Goal: Book appointment/travel/reservation

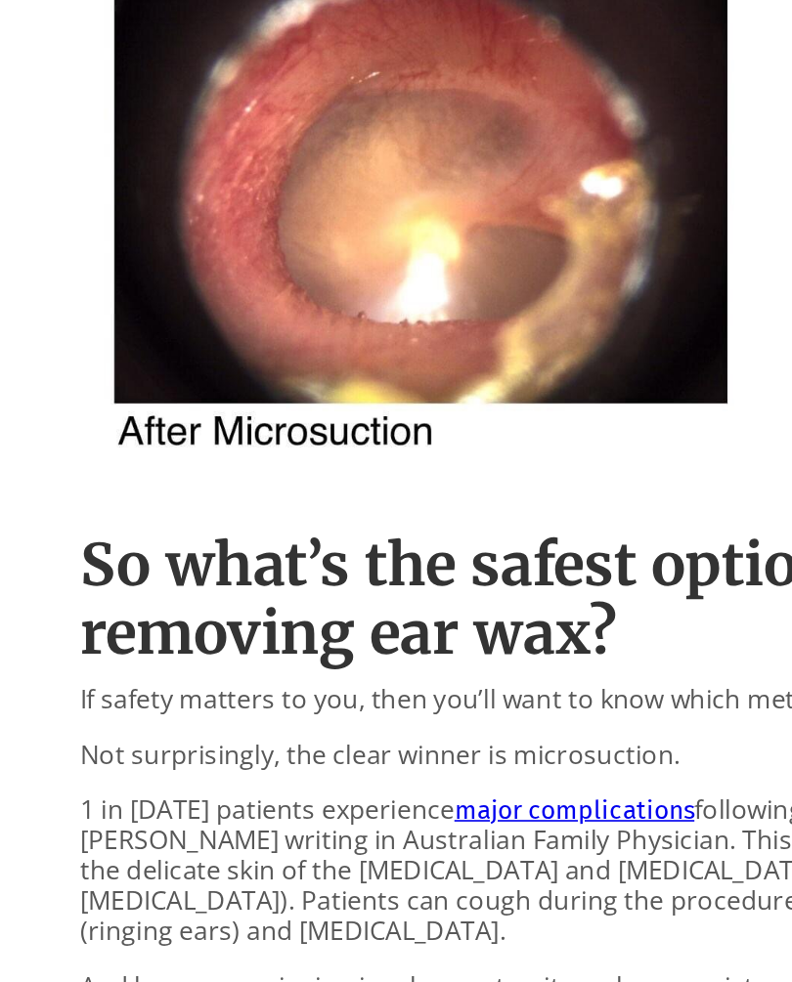
scroll to position [2285, 0]
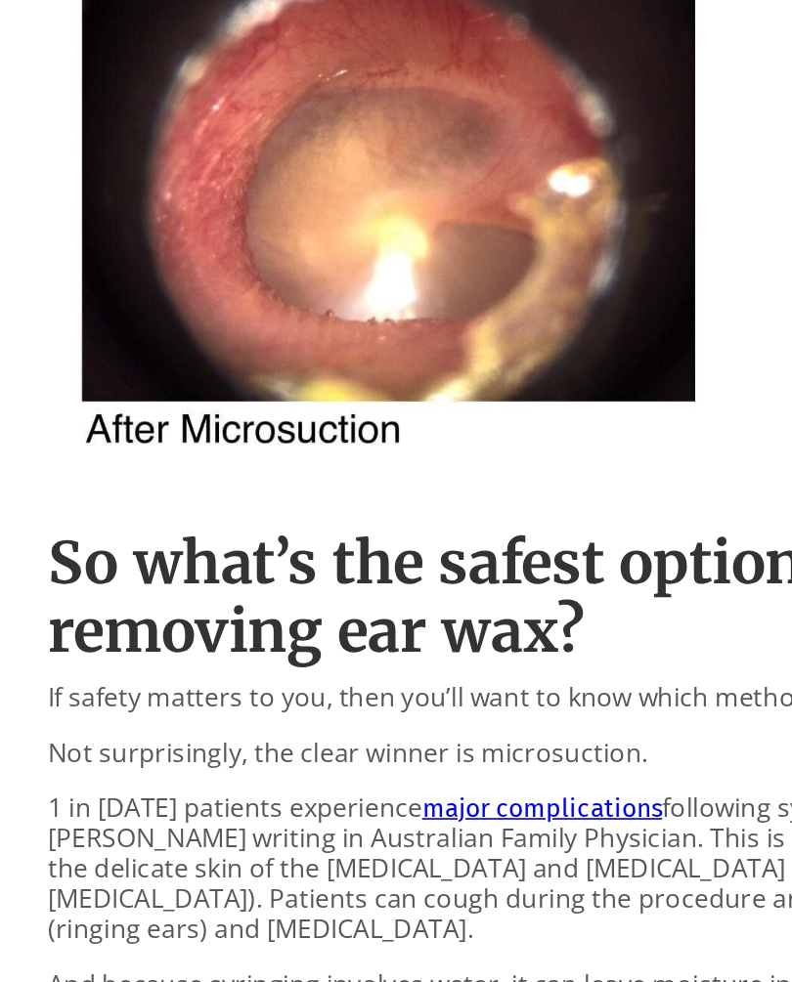
click at [317, 845] on p "1 in 1000 patients experience major complications following syringing, explains…" at bounding box center [396, 892] width 694 height 94
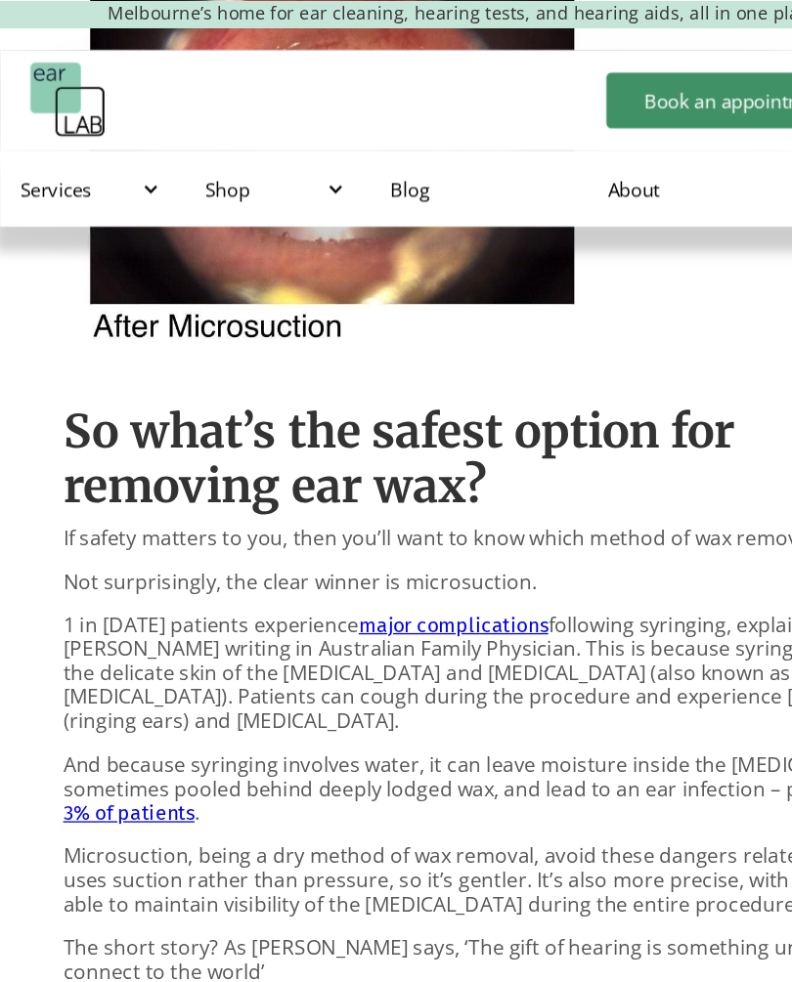
scroll to position [2618, 0]
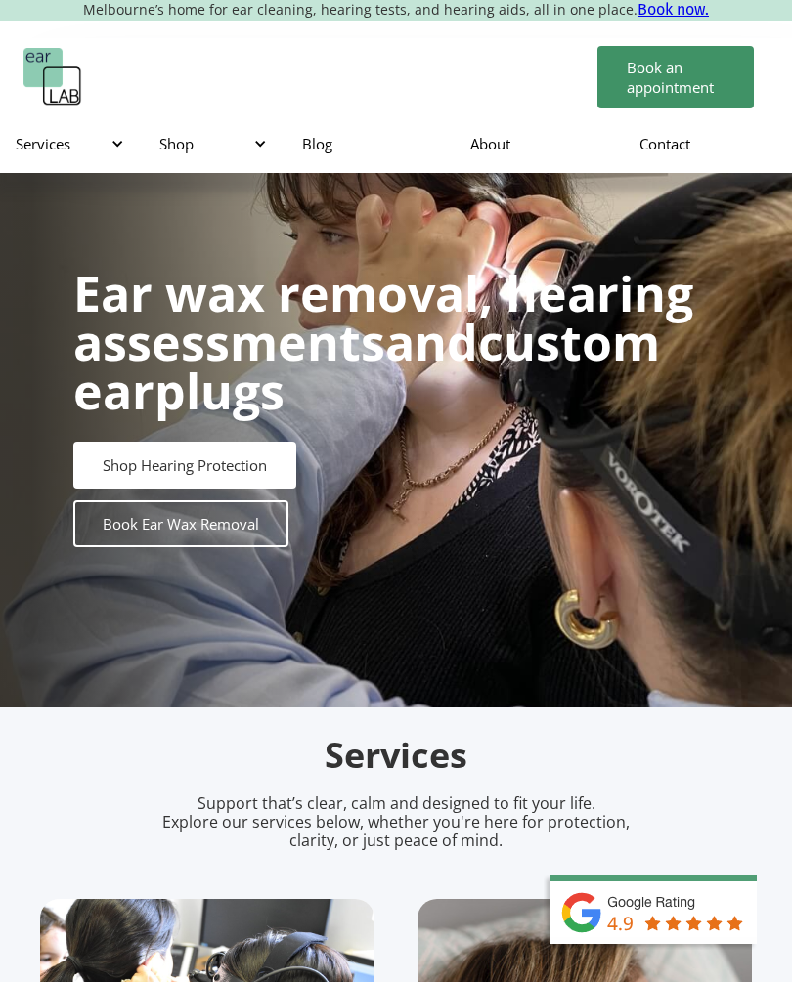
click at [239, 534] on link "Book Ear Wax Removal" at bounding box center [180, 524] width 215 height 47
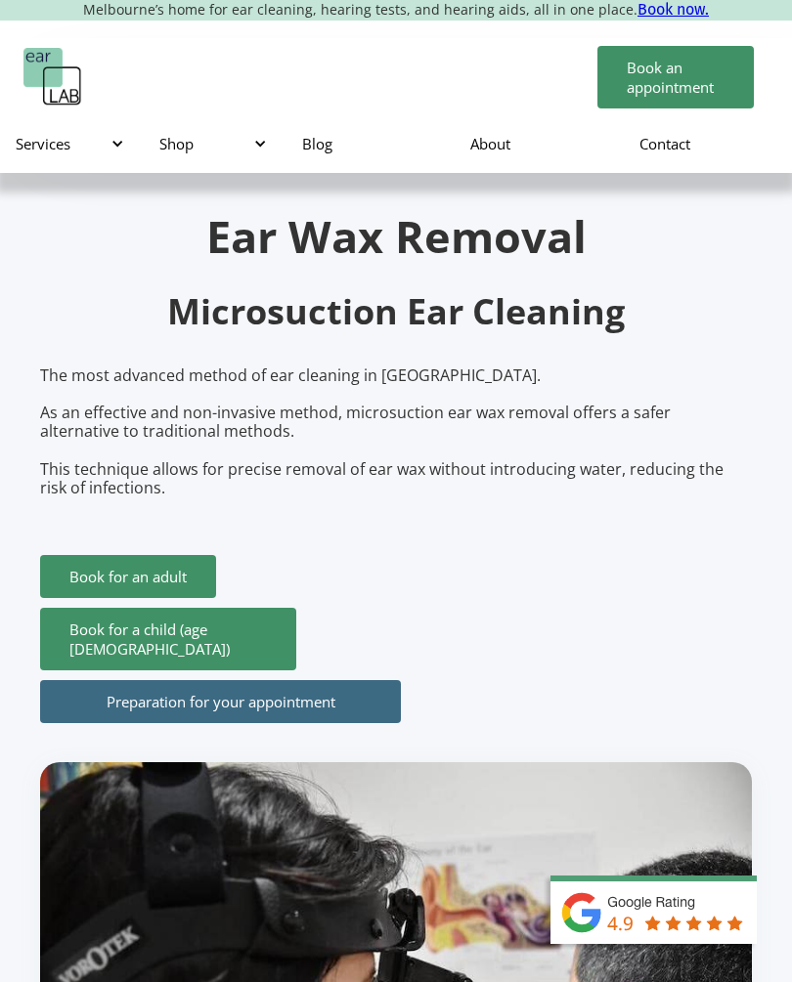
click at [168, 574] on link "Book for an adult" at bounding box center [128, 576] width 176 height 43
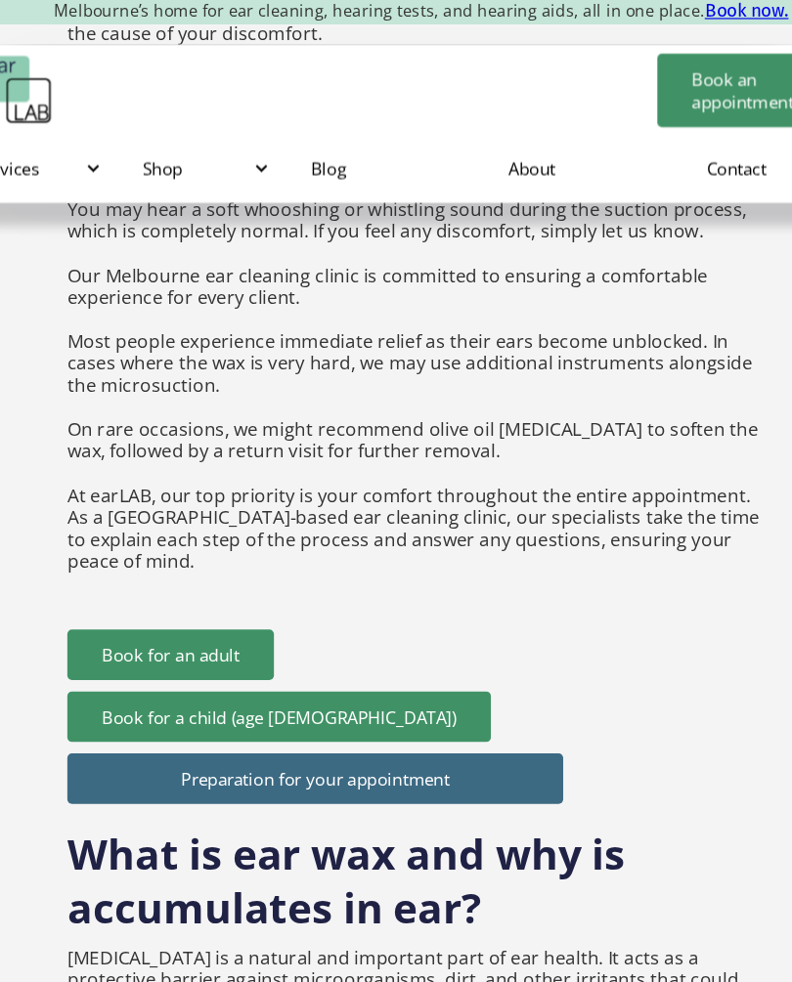
scroll to position [2867, 0]
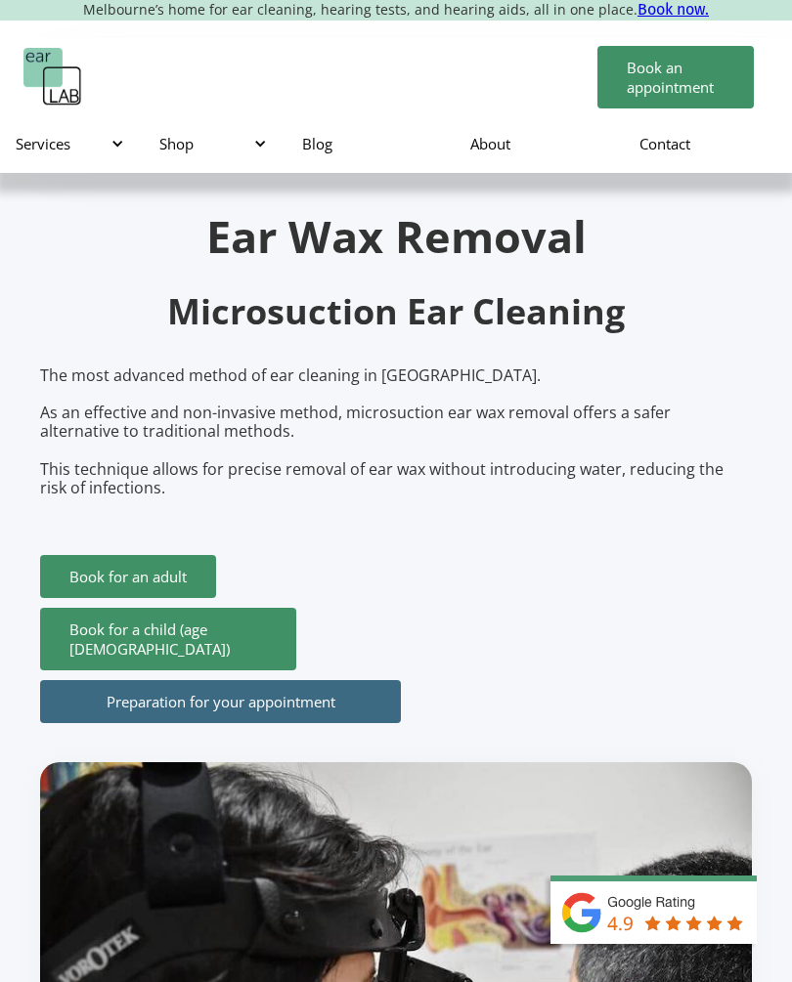
click at [143, 580] on link "Book for an adult" at bounding box center [128, 576] width 176 height 43
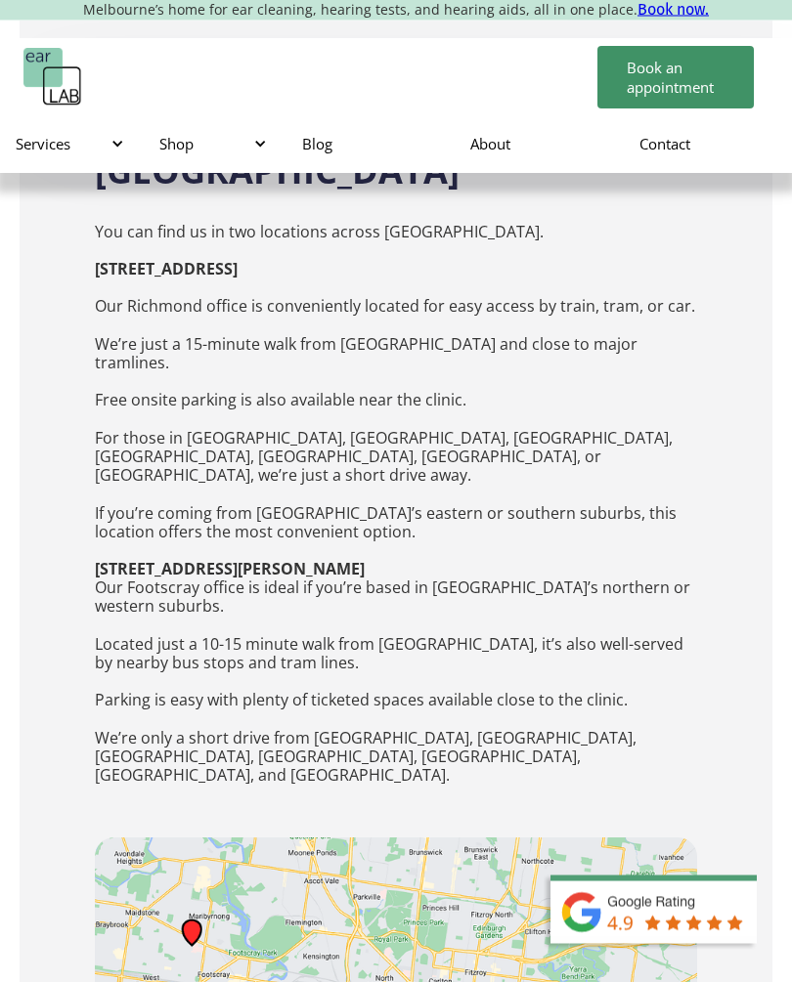
scroll to position [3819, 0]
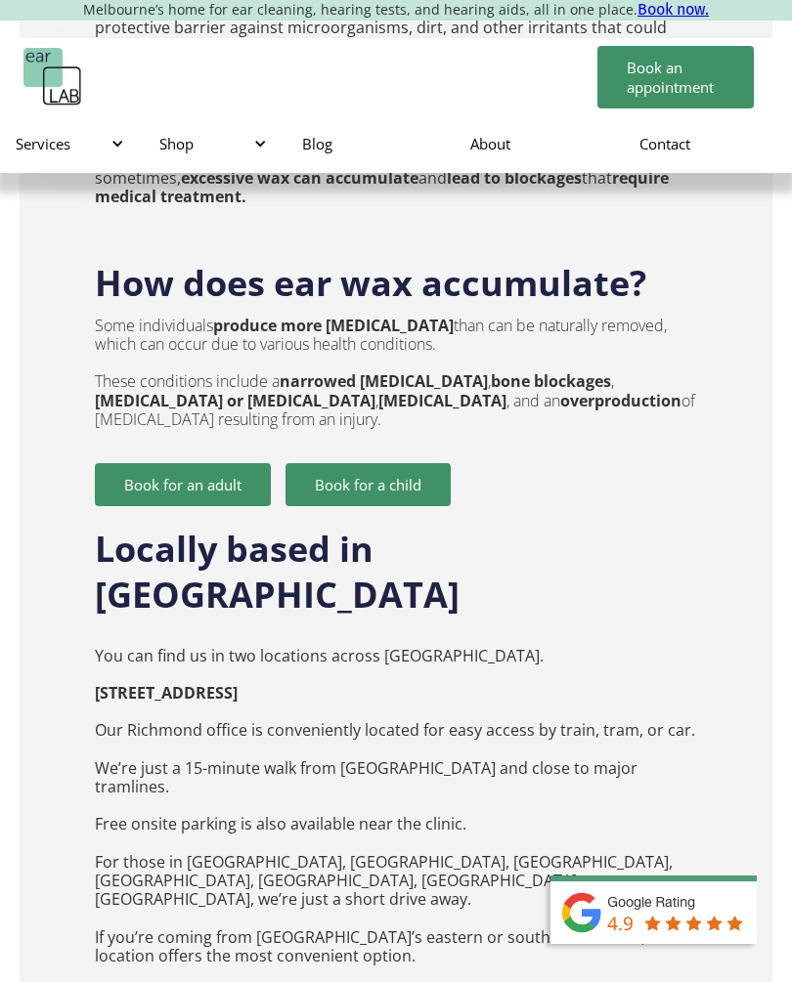
click at [671, 150] on link "Contact" at bounding box center [708, 143] width 168 height 57
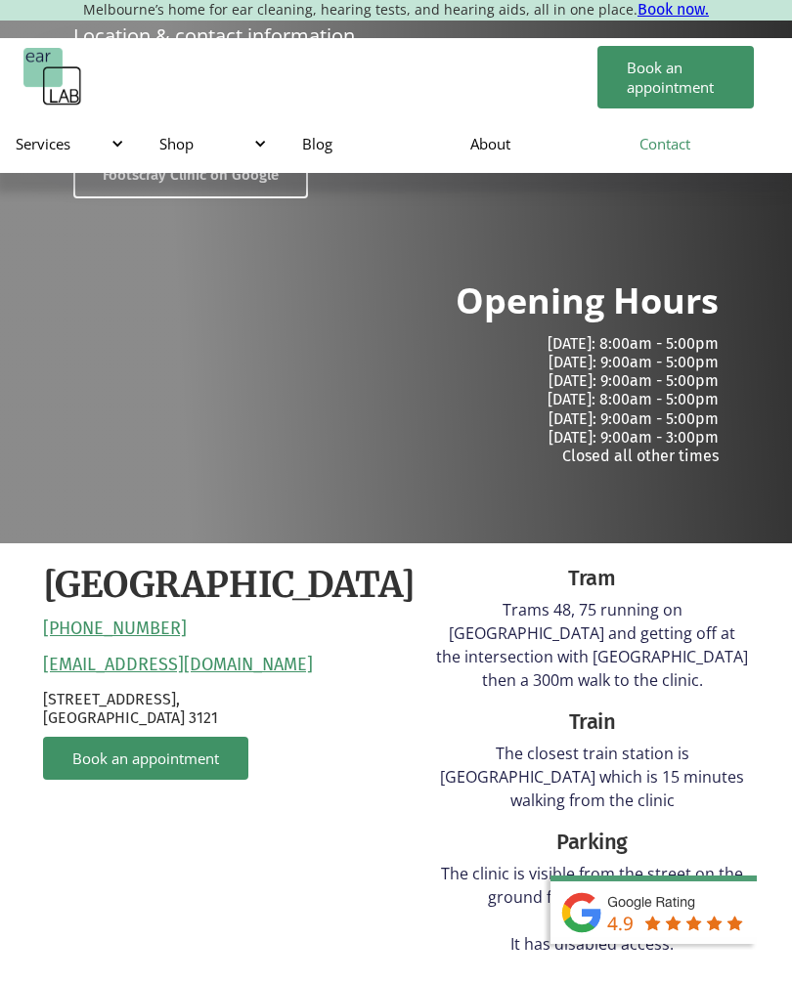
scroll to position [329, 0]
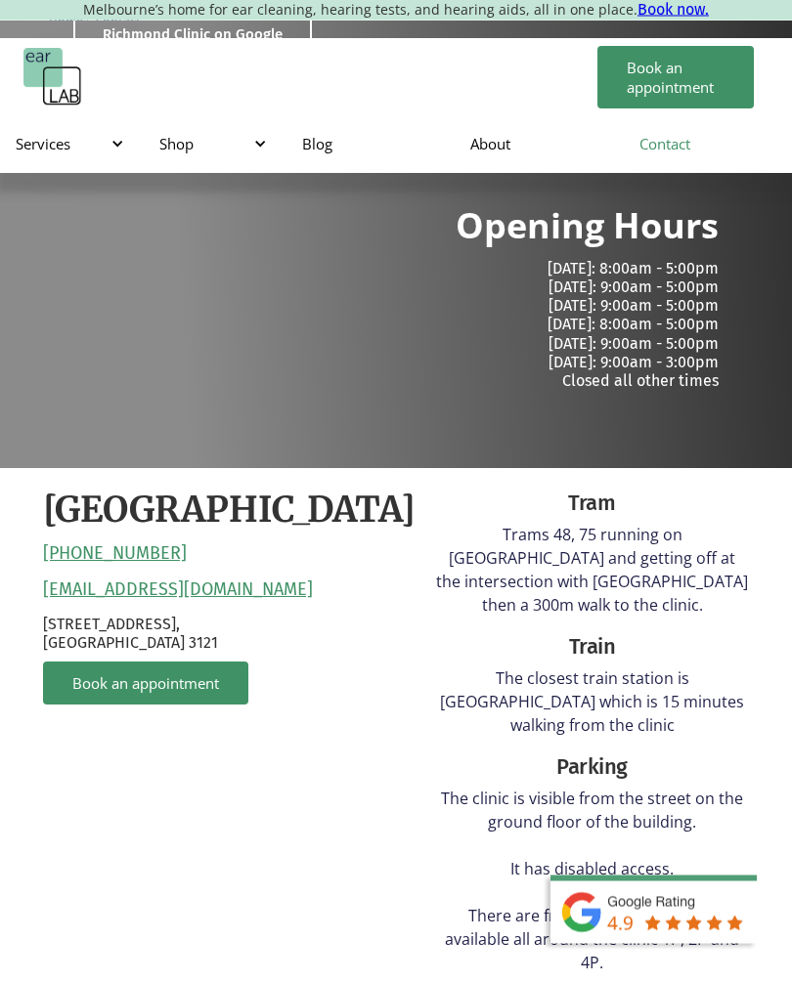
click at [220, 814] on div "[GEOGRAPHIC_DATA] [PHONE_NUMBER] [EMAIL_ADDRESS][DOMAIN_NAME] [STREET_ADDRESS] …" at bounding box center [229, 740] width 372 height 502
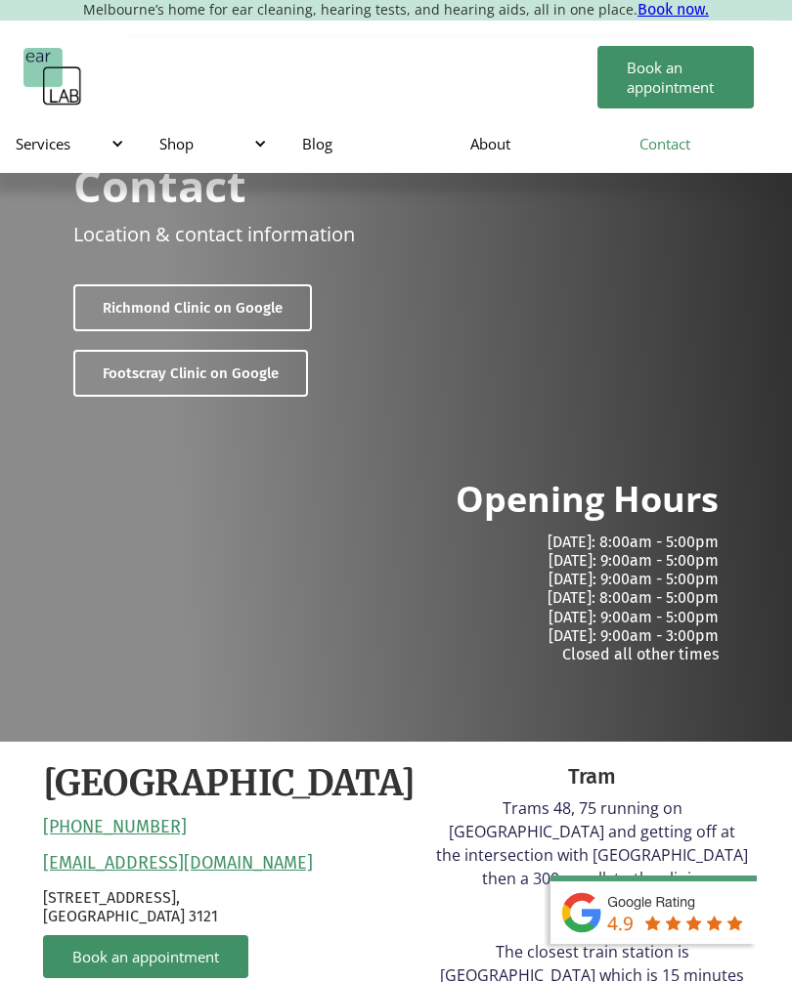
scroll to position [0, 0]
